Goal: Communication & Community: Participate in discussion

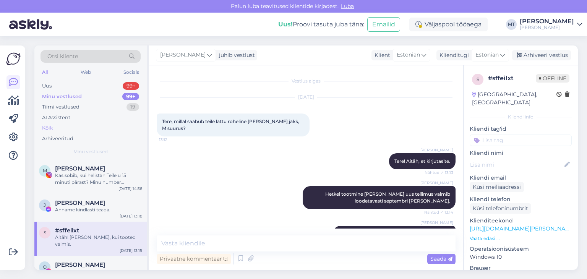
scroll to position [127, 0]
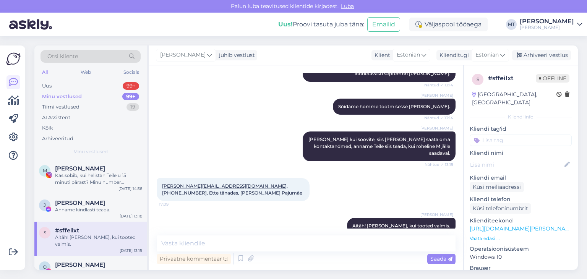
click at [76, 98] on div "Minu vestlused" at bounding box center [62, 97] width 40 height 8
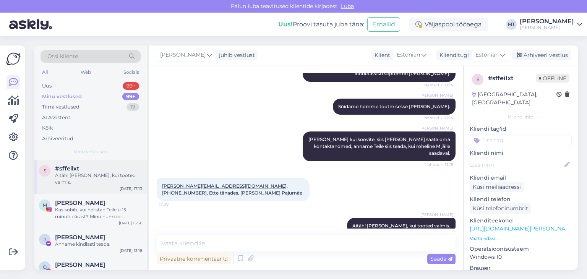
click at [63, 171] on span "#sffeilxt" at bounding box center [67, 168] width 24 height 7
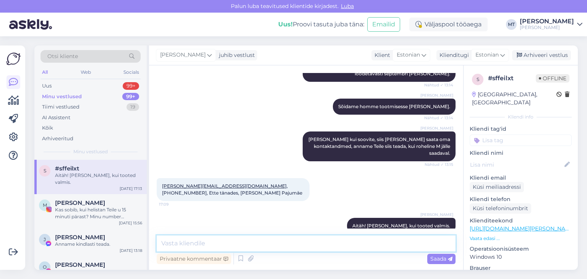
click at [208, 240] on textarea at bounding box center [306, 243] width 299 height 16
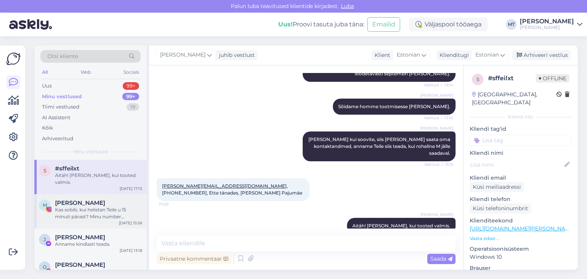
click at [103, 210] on div "Kas sobib, kui helistan Teile u 15 minuti pärast? Minu number [PHONE_NUMBER], […" at bounding box center [98, 213] width 87 height 14
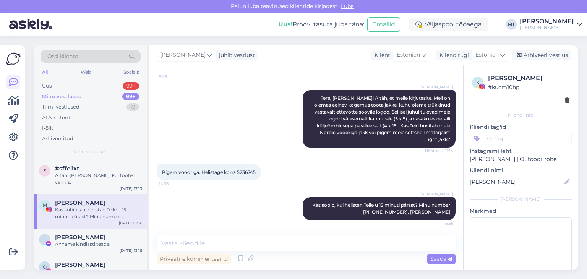
scroll to position [70, 0]
click at [83, 243] on div "Anname kindlasti teada." at bounding box center [98, 244] width 87 height 7
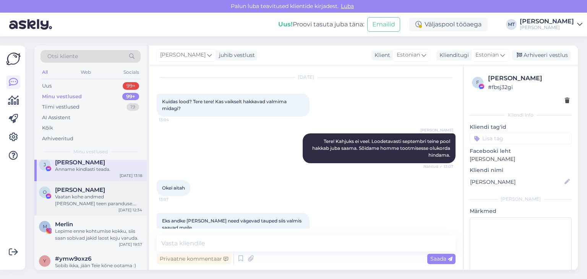
scroll to position [76, 0]
click at [78, 201] on div "Vaatan kohe andmed [PERSON_NAME] teen paranduse. Aitäh Teile veelkord. Tagastam…" at bounding box center [98, 199] width 87 height 14
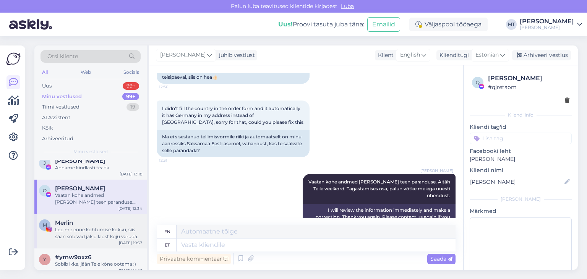
click at [79, 233] on div "Lepime enne kohtumise kokku, siis saan sobivad jakid laost koju varuda." at bounding box center [98, 233] width 87 height 14
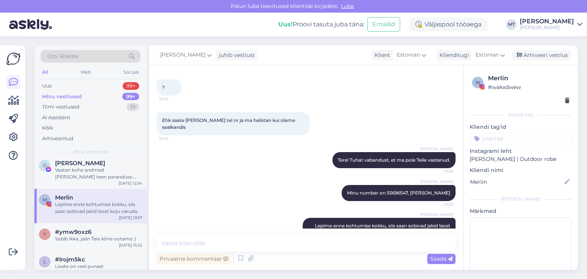
scroll to position [115, 0]
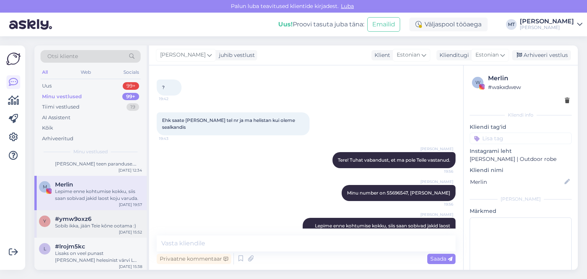
click at [97, 220] on div "#ymw9oxz6" at bounding box center [98, 218] width 87 height 7
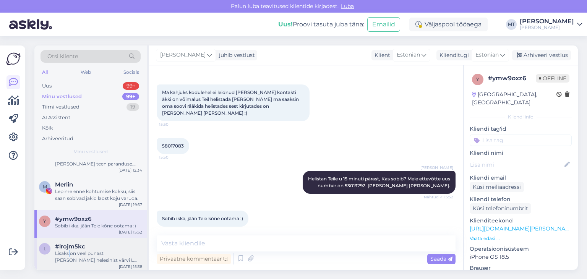
click at [69, 254] on div "Lisaks on veel punast [PERSON_NAME] helesinist värvi L suurust" at bounding box center [98, 257] width 87 height 14
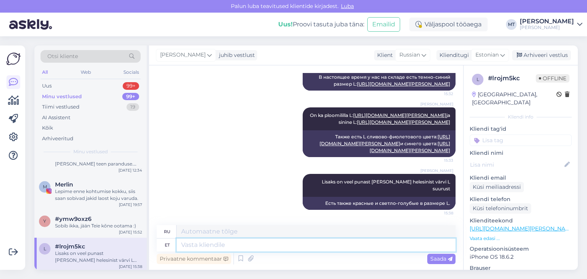
click at [236, 244] on textarea at bounding box center [315, 244] width 279 height 13
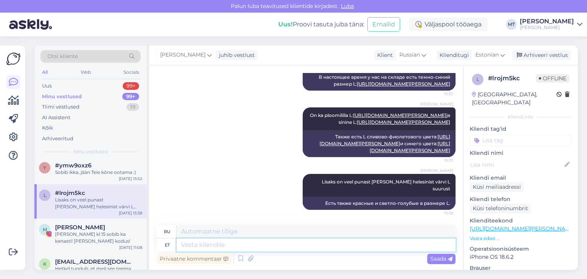
scroll to position [191, 0]
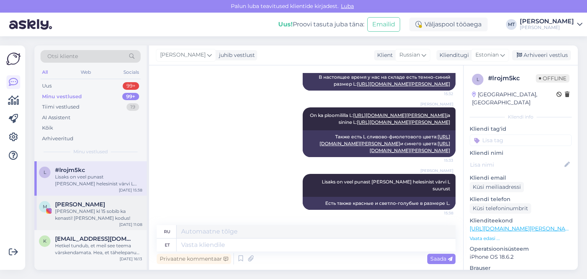
click at [62, 215] on div "[PERSON_NAME] kl 15 sobib ka kenasti! [PERSON_NAME] kodus!" at bounding box center [98, 215] width 87 height 14
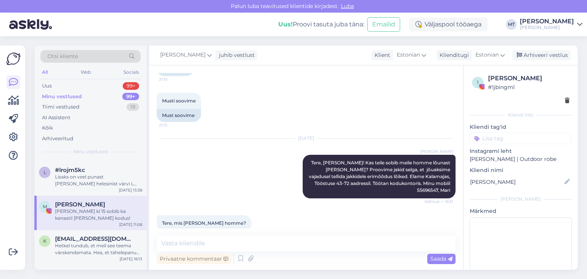
scroll to position [400, 0]
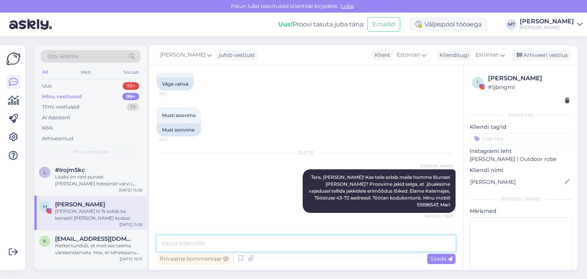
click at [207, 247] on textarea at bounding box center [306, 243] width 299 height 16
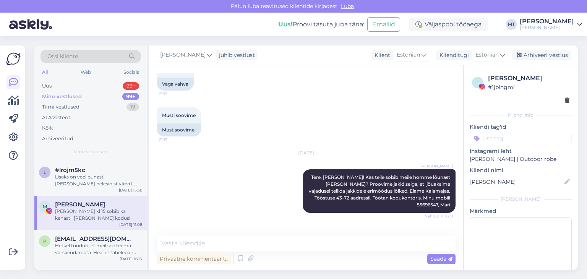
click at [82, 213] on div "[PERSON_NAME] kl 15 sobib ka kenasti! [PERSON_NAME] kodus!" at bounding box center [98, 215] width 87 height 14
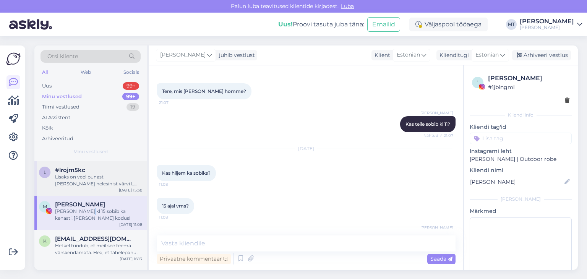
scroll to position [553, 0]
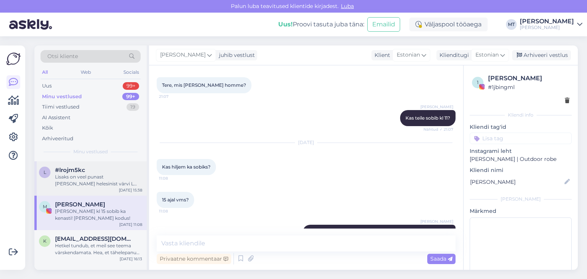
click at [83, 177] on div "Lisaks on veel punast [PERSON_NAME] helesinist värvi L suurust" at bounding box center [98, 180] width 87 height 14
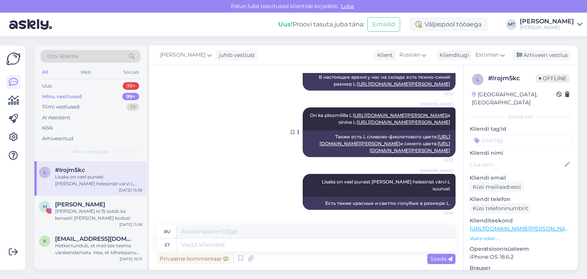
scroll to position [444, 0]
